Goal: Check status: Check status

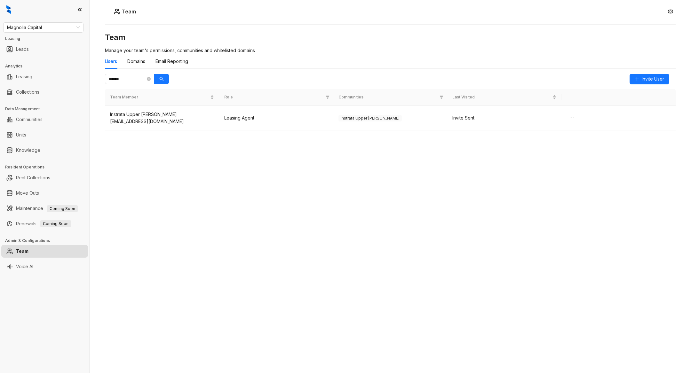
click at [57, 34] on div "Magnolia Capital Leasing Leads Analytics Leasing Collections Data Management Co…" at bounding box center [44, 186] width 89 height 373
click at [52, 28] on span "Magnolia Capital" at bounding box center [43, 28] width 73 height 10
type input "****"
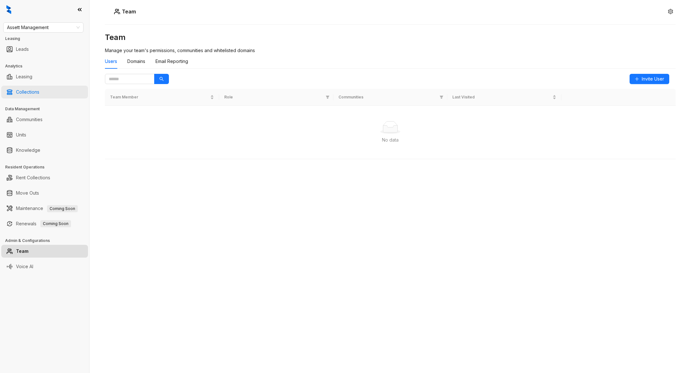
click at [39, 91] on link "Collections" at bounding box center [27, 92] width 23 height 13
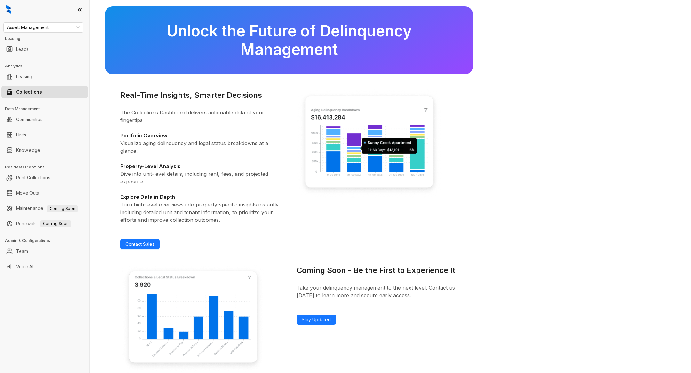
click at [42, 91] on link "Collections" at bounding box center [29, 92] width 26 height 13
click at [90, 177] on div "Unlock the Future of Delinquency Management Real-Time Insights, Smarter Decisio…" at bounding box center [391, 186] width 602 height 373
click at [48, 31] on span "Assett Management" at bounding box center [43, 28] width 73 height 10
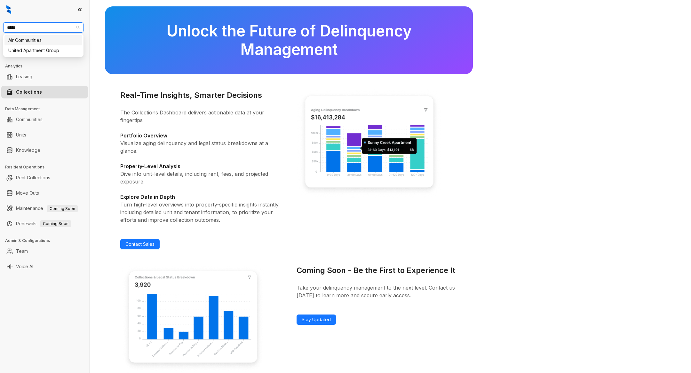
type input "******"
click at [36, 94] on link "Collections" at bounding box center [29, 92] width 26 height 13
click at [45, 32] on div "United Apartment Group" at bounding box center [43, 27] width 80 height 10
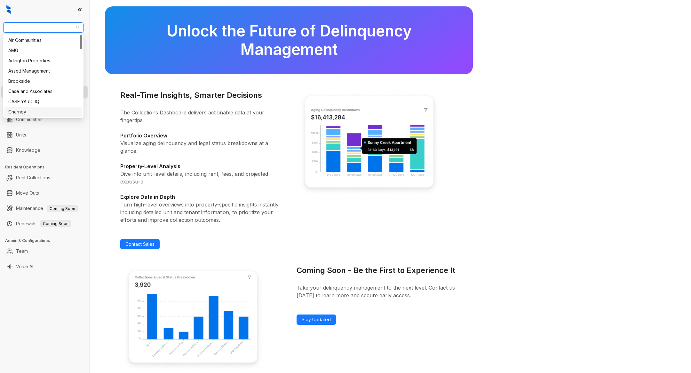
click at [39, 276] on div "United Apartment Group Leasing Leads Analytics Leasing Collections Data Managem…" at bounding box center [44, 186] width 89 height 373
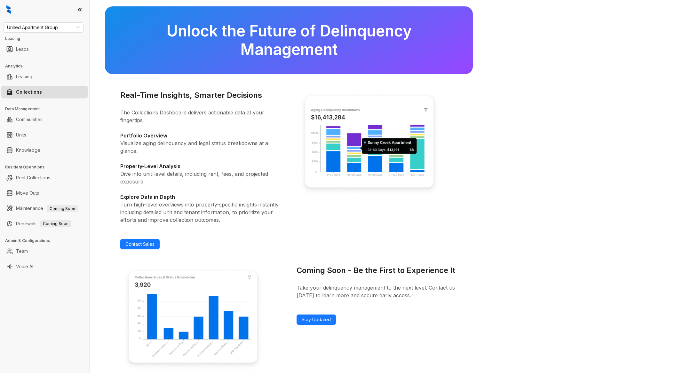
click at [47, 36] on h3 "Leasing" at bounding box center [47, 39] width 84 height 6
click at [46, 30] on span "United Apartment Group" at bounding box center [43, 28] width 73 height 10
click at [29, 90] on link "Collections" at bounding box center [29, 92] width 26 height 13
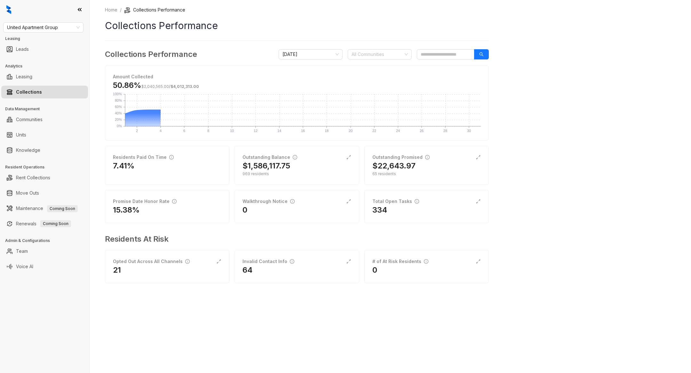
click at [107, 336] on div "Home / Collections Performance Collections Performance Collections Performance …" at bounding box center [391, 186] width 602 height 373
click at [53, 28] on span "United Apartment Group" at bounding box center [43, 28] width 73 height 10
type input "***"
click at [53, 44] on div "Assett Management" at bounding box center [43, 40] width 78 height 10
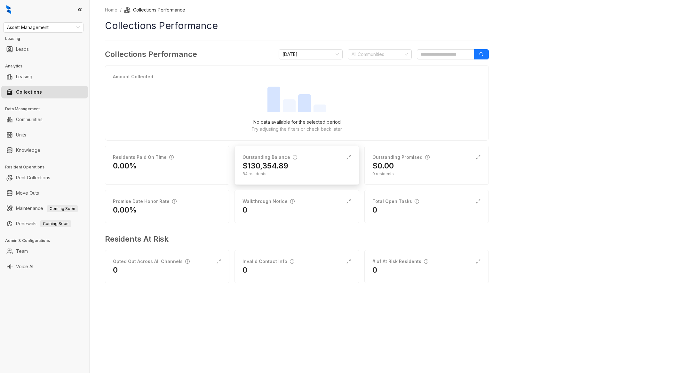
click at [308, 162] on div "$130,354.89" at bounding box center [297, 166] width 108 height 10
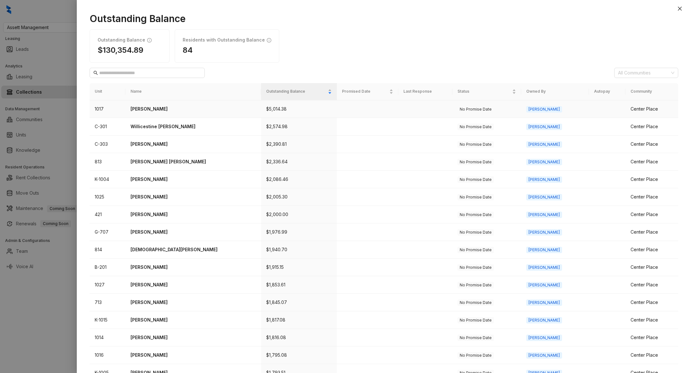
click at [161, 112] on td "[PERSON_NAME]" at bounding box center [193, 109] width 136 height 18
click at [157, 145] on p "[PERSON_NAME]" at bounding box center [193, 144] width 125 height 7
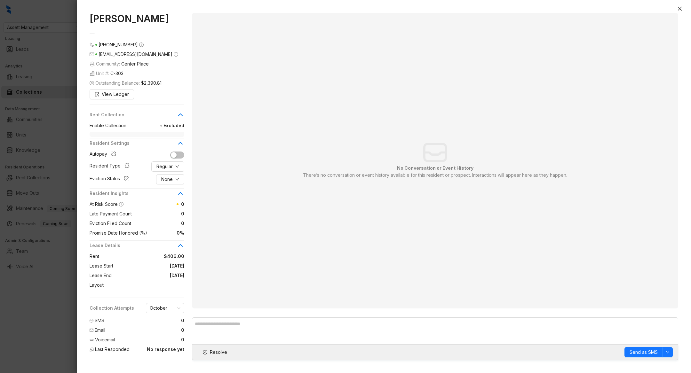
click at [57, 342] on div at bounding box center [345, 186] width 691 height 373
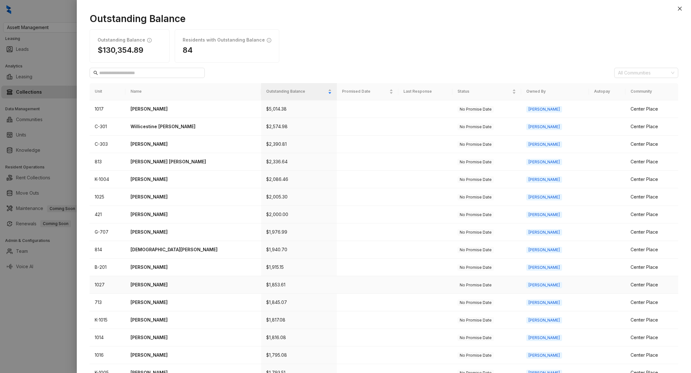
click at [161, 292] on td "[PERSON_NAME]" at bounding box center [193, 286] width 136 height 18
click at [157, 288] on td "[PERSON_NAME]" at bounding box center [193, 286] width 136 height 18
click at [152, 284] on p "[PERSON_NAME]" at bounding box center [193, 285] width 125 height 7
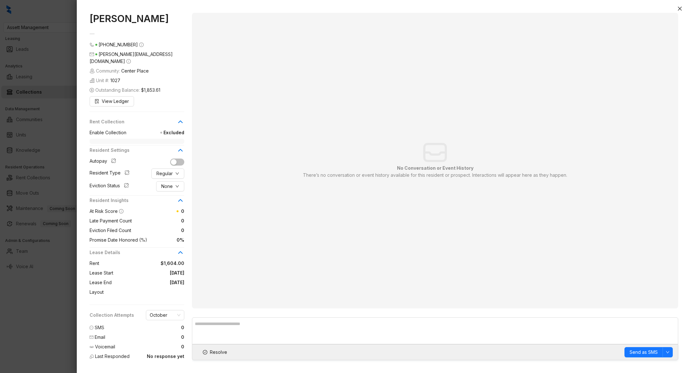
click at [42, 334] on div at bounding box center [345, 186] width 691 height 373
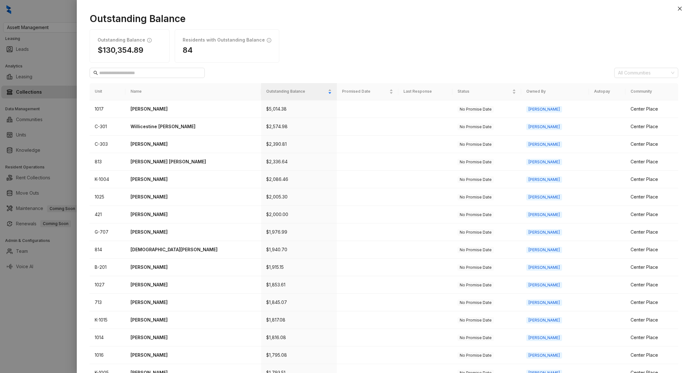
click at [42, 334] on div at bounding box center [345, 186] width 691 height 373
